Goal: Contribute content: Add original content to the website for others to see

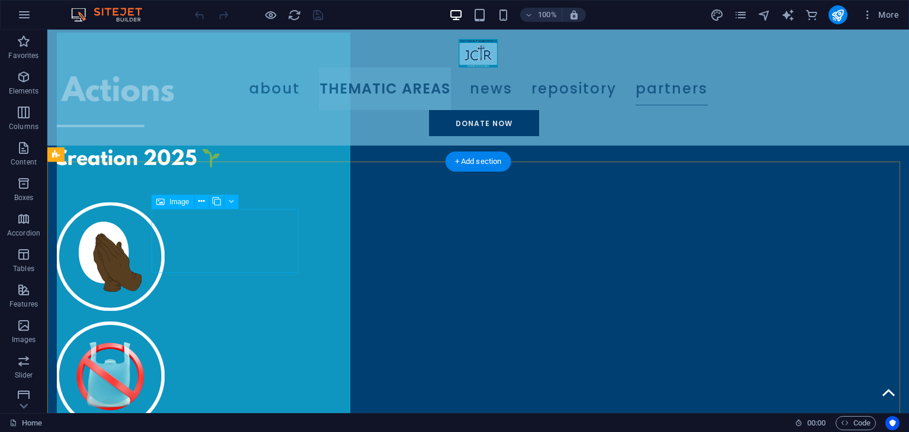
scroll to position [3594, 0]
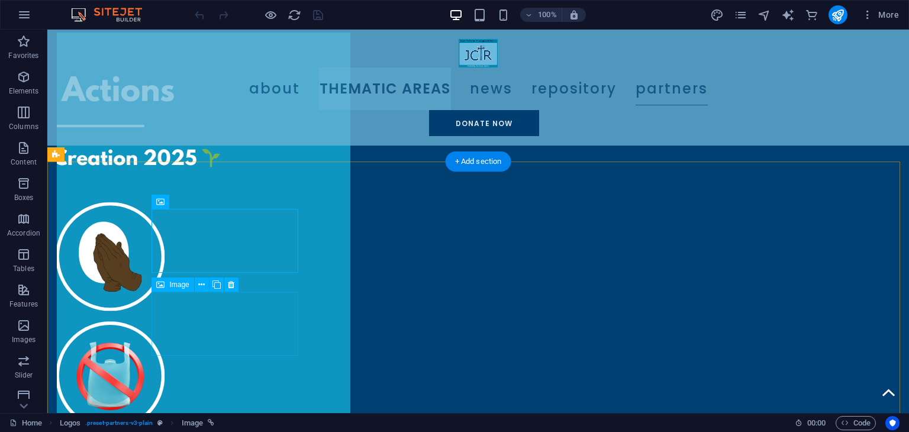
click at [216, 286] on icon at bounding box center [216, 285] width 8 height 12
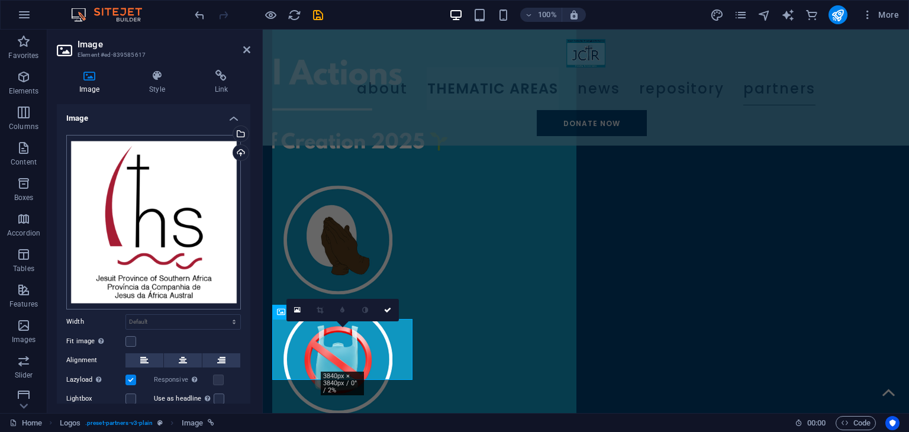
scroll to position [3641, 0]
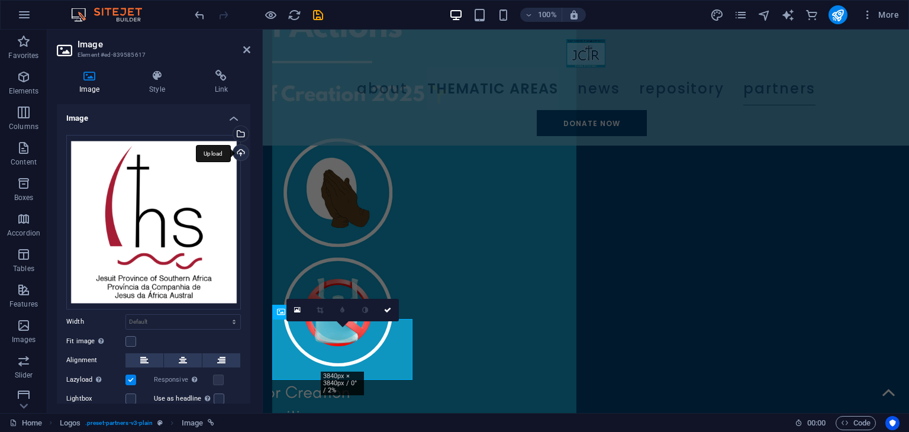
click at [236, 152] on div "Upload" at bounding box center [240, 154] width 18 height 18
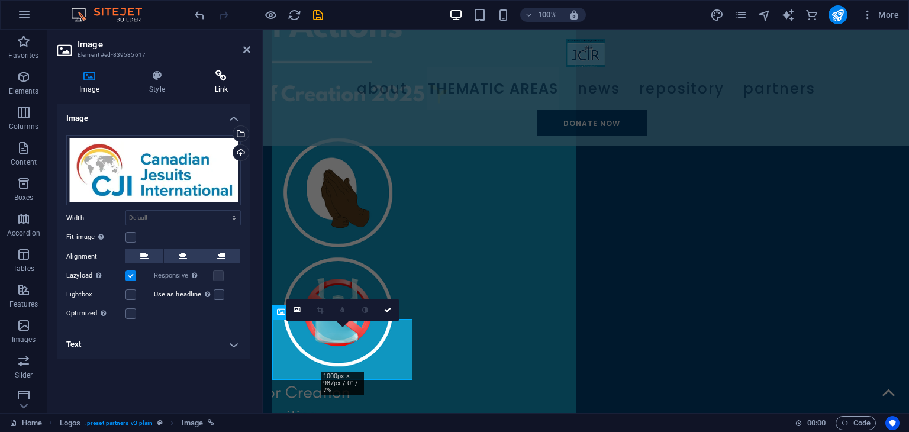
click at [212, 78] on icon at bounding box center [221, 76] width 58 height 12
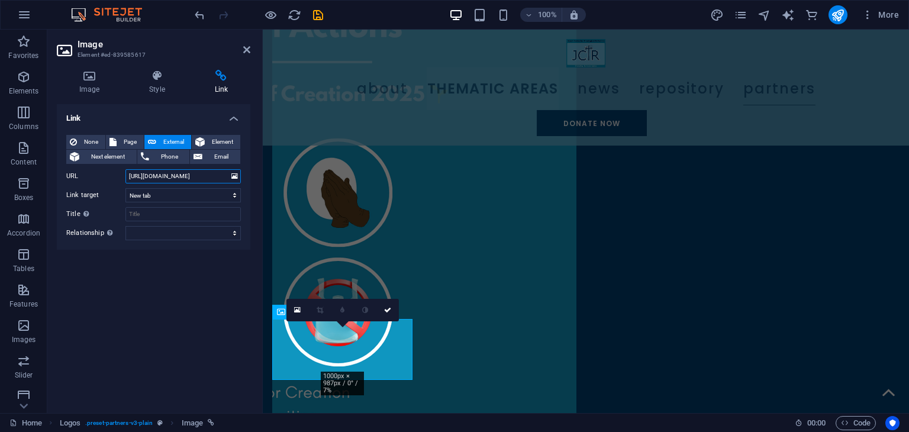
click at [178, 178] on input "[URL][DOMAIN_NAME]" at bounding box center [182, 176] width 115 height 14
paste input "www.canadianjesuitsinternational."
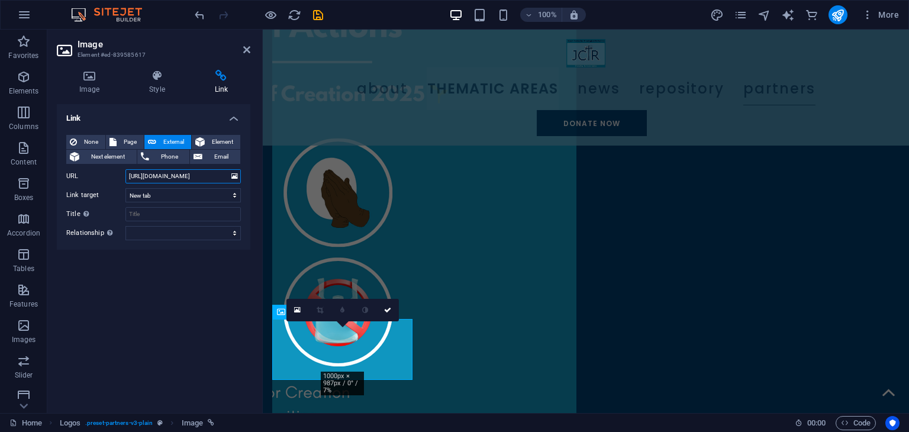
scroll to position [0, 21]
type input "[URL][DOMAIN_NAME]"
click at [314, 15] on icon "save" at bounding box center [318, 15] width 14 height 14
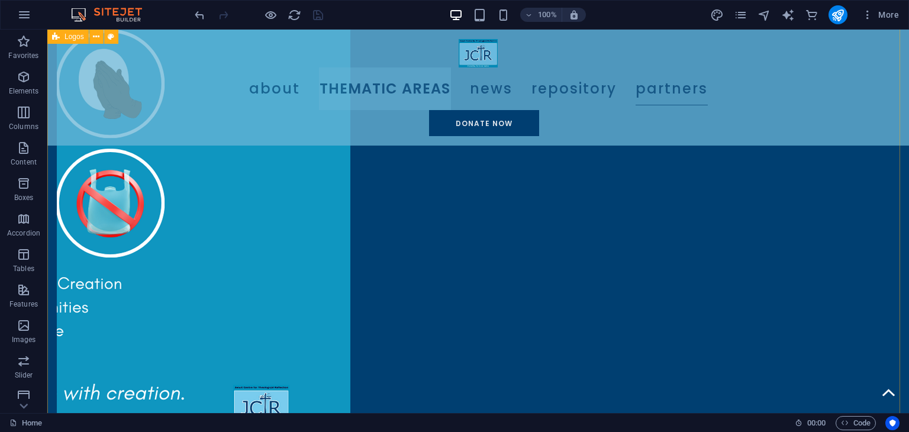
scroll to position [3766, 0]
click at [832, 11] on icon "publish" at bounding box center [838, 15] width 14 height 14
